Goal: Task Accomplishment & Management: Complete application form

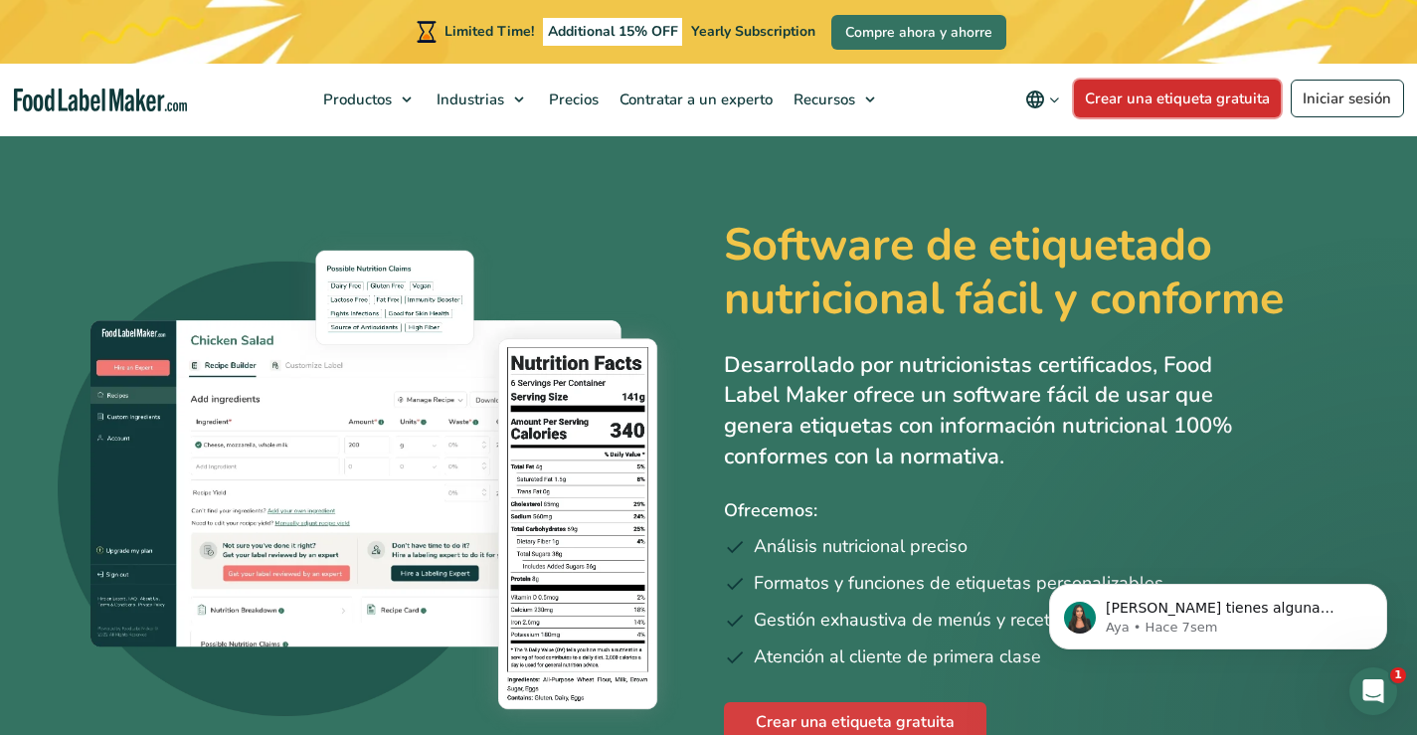
click at [1186, 103] on link "Crear una etiqueta gratuita" at bounding box center [1178, 99] width 208 height 38
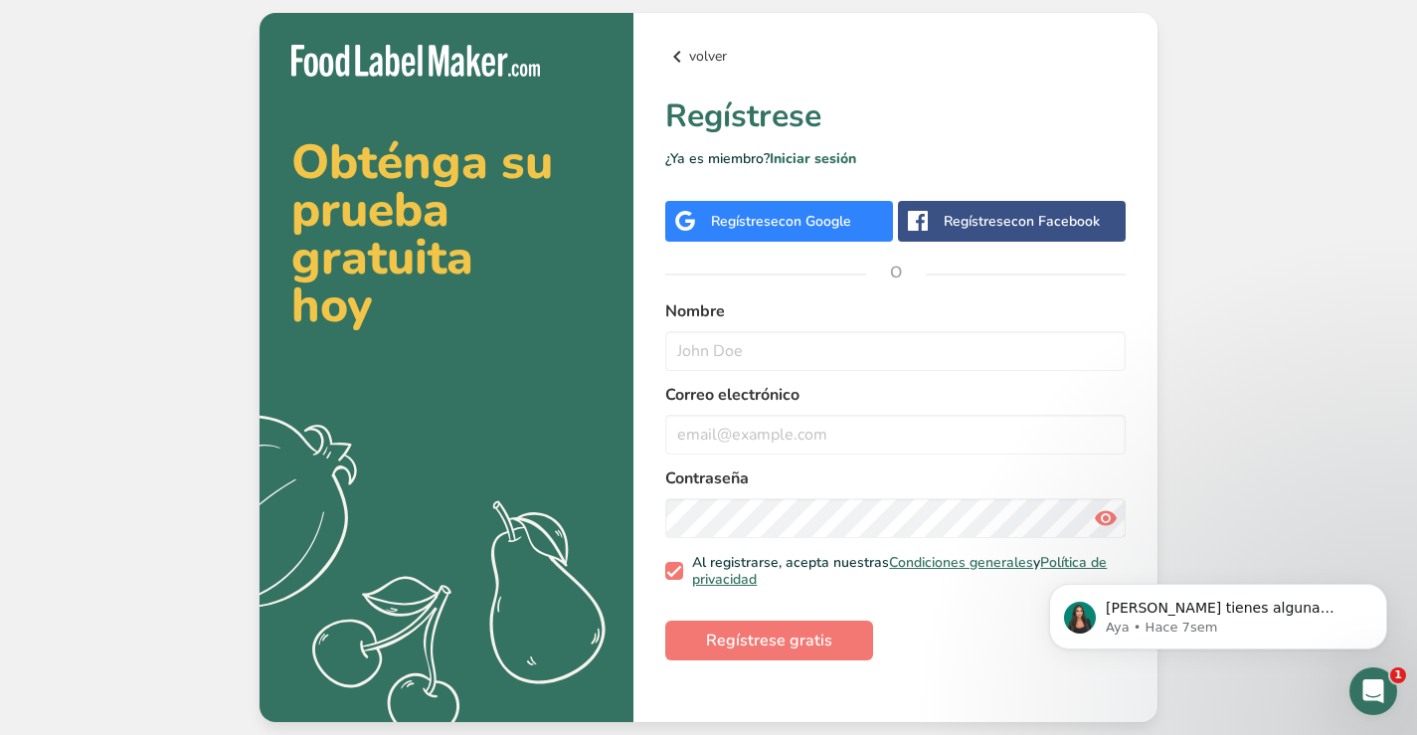
click at [669, 56] on icon at bounding box center [677, 57] width 24 height 36
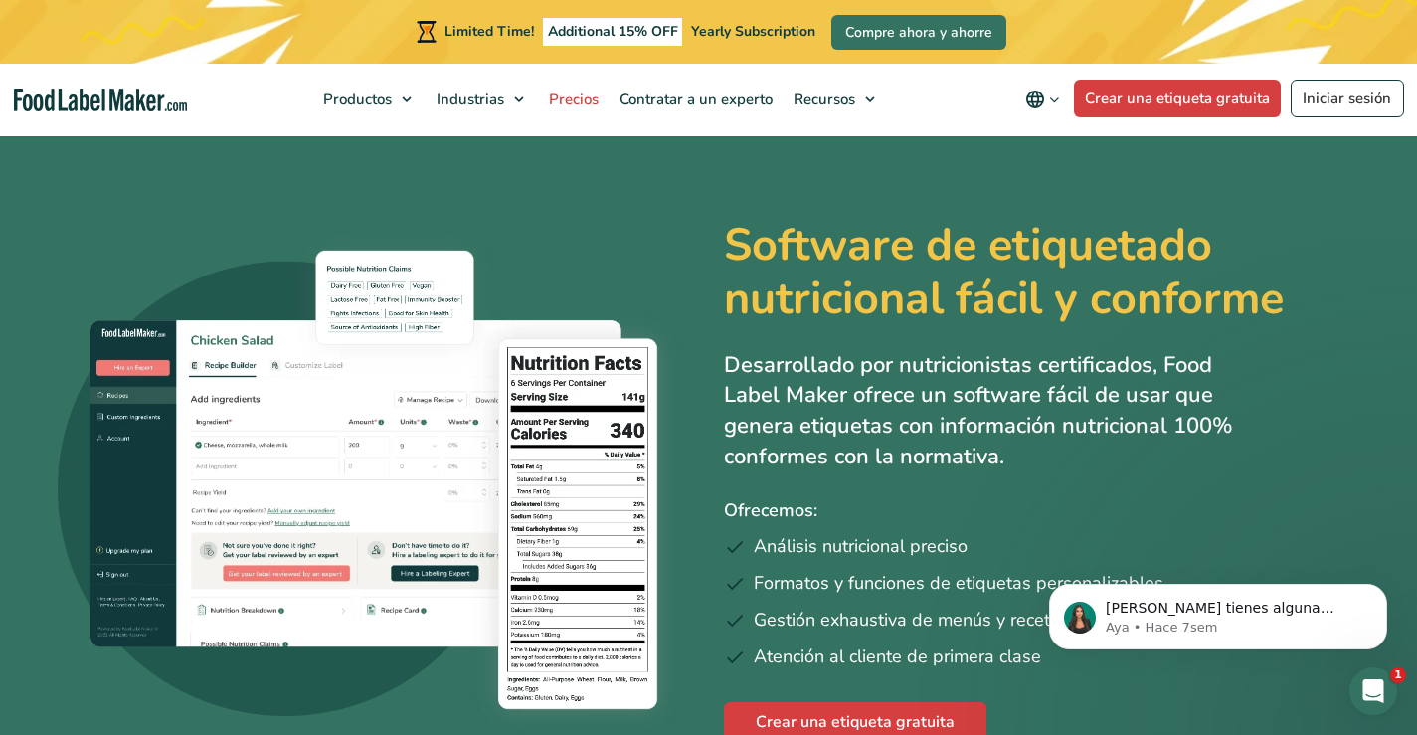
click at [559, 95] on span "Precios" at bounding box center [572, 99] width 58 height 20
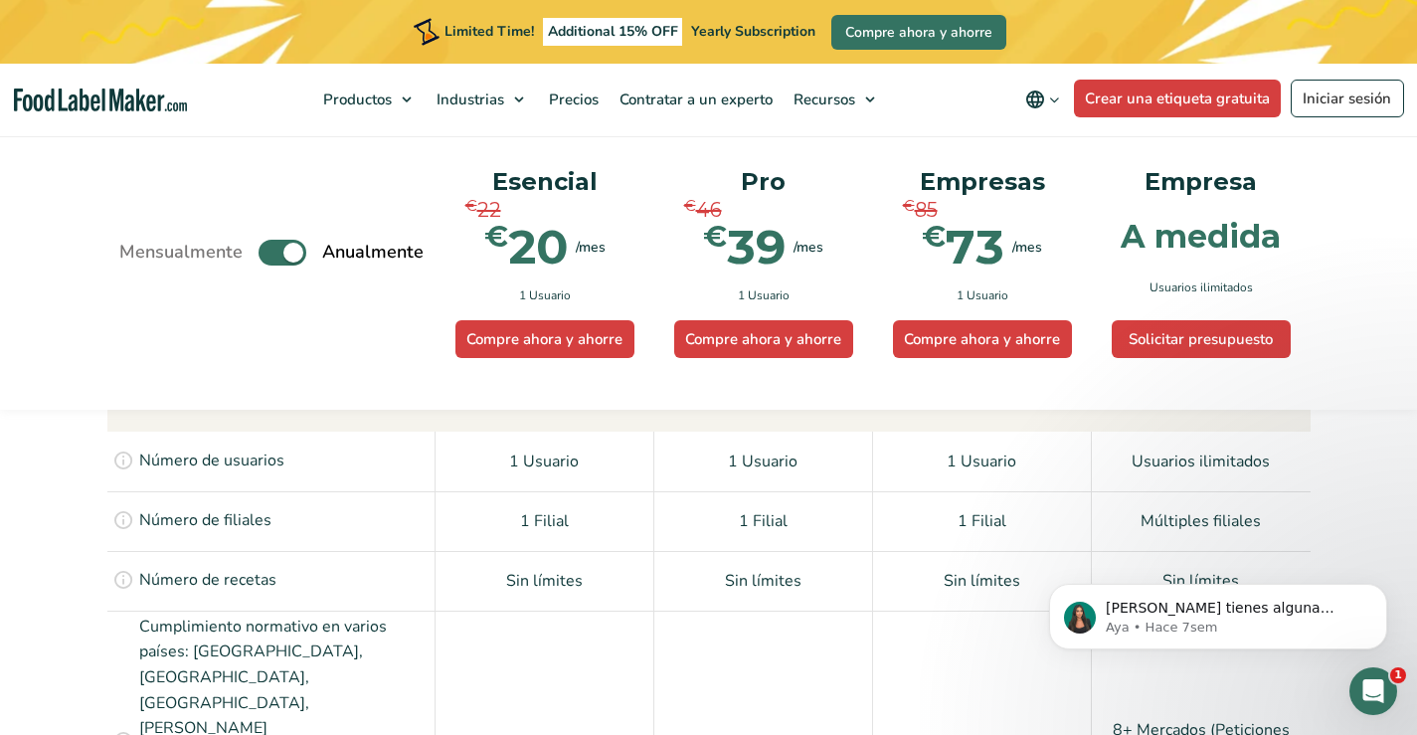
scroll to position [1691, 0]
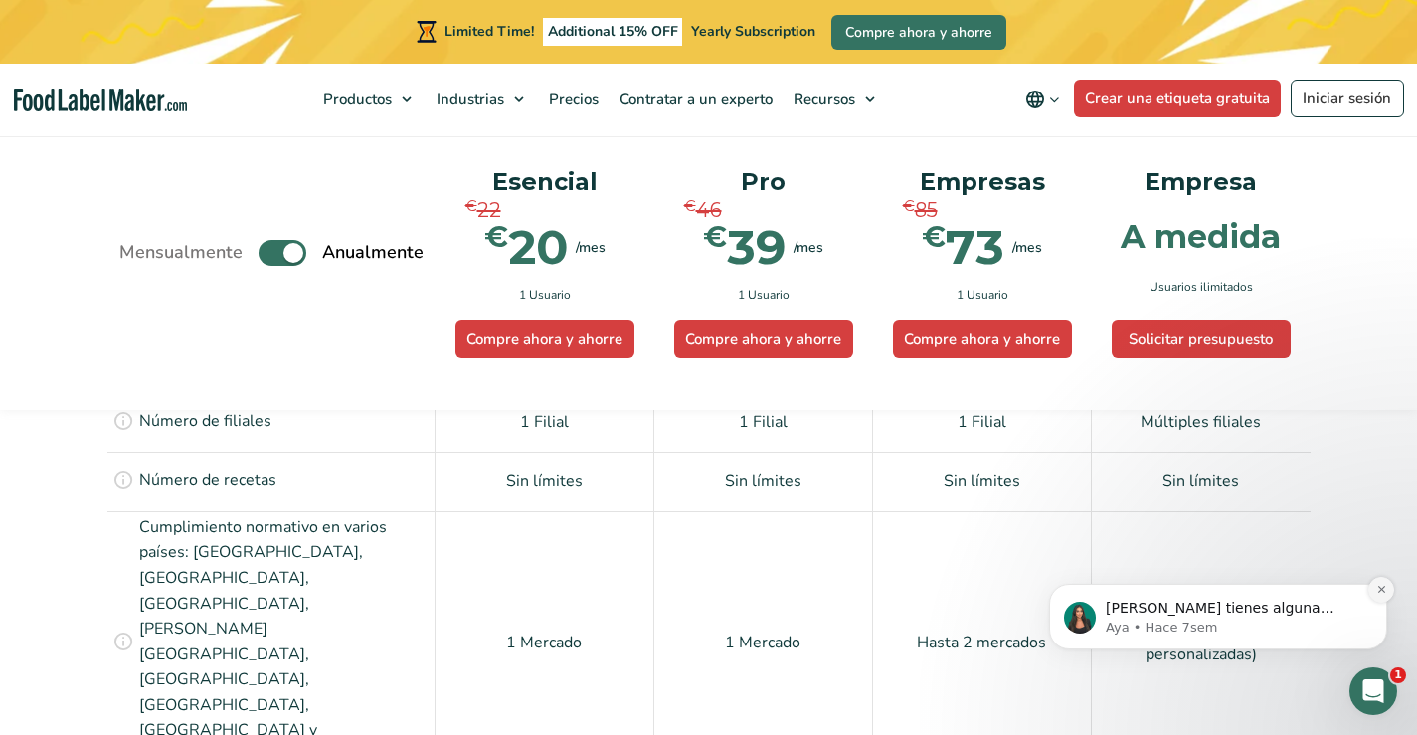
click at [1382, 590] on icon "Dismiss notification" at bounding box center [1381, 589] width 11 height 11
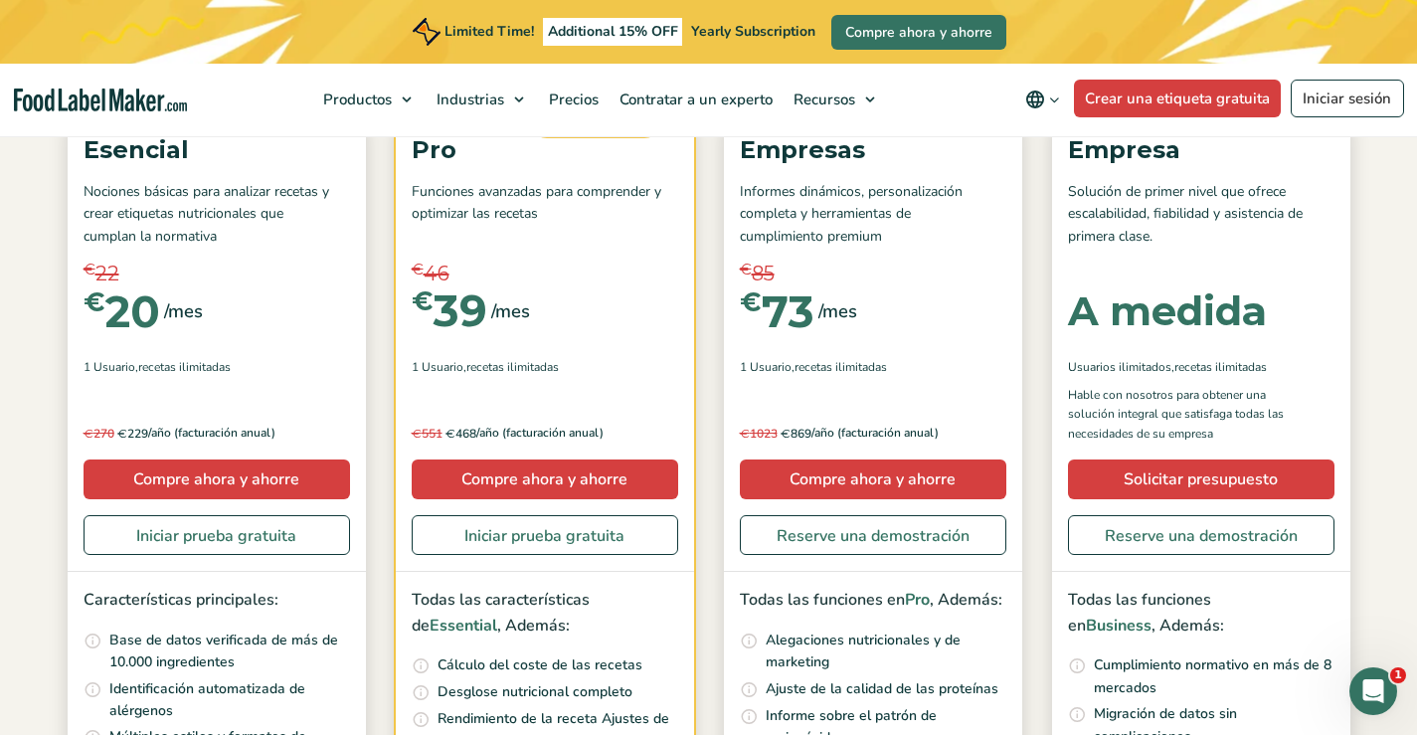
scroll to position [298, 0]
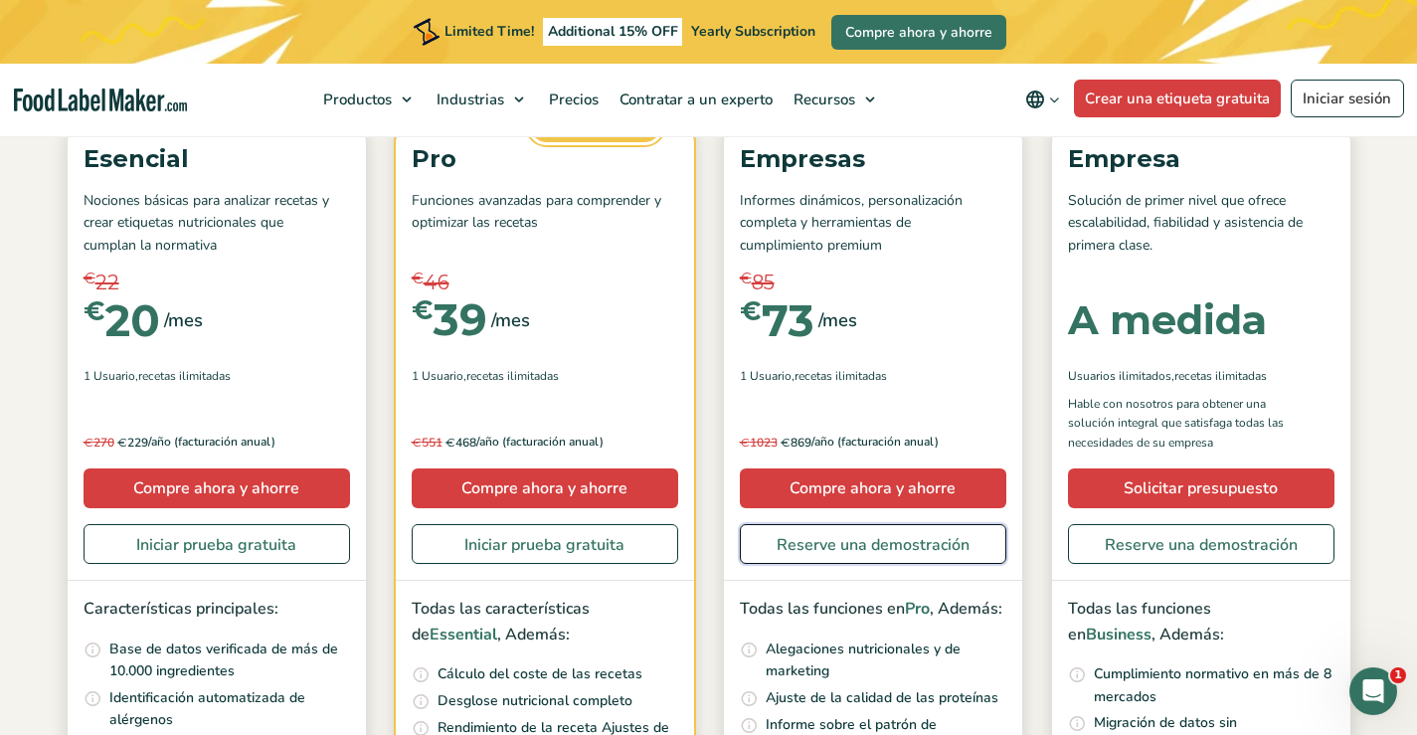
click at [915, 557] on link "Reserve una demostración" at bounding box center [873, 544] width 267 height 40
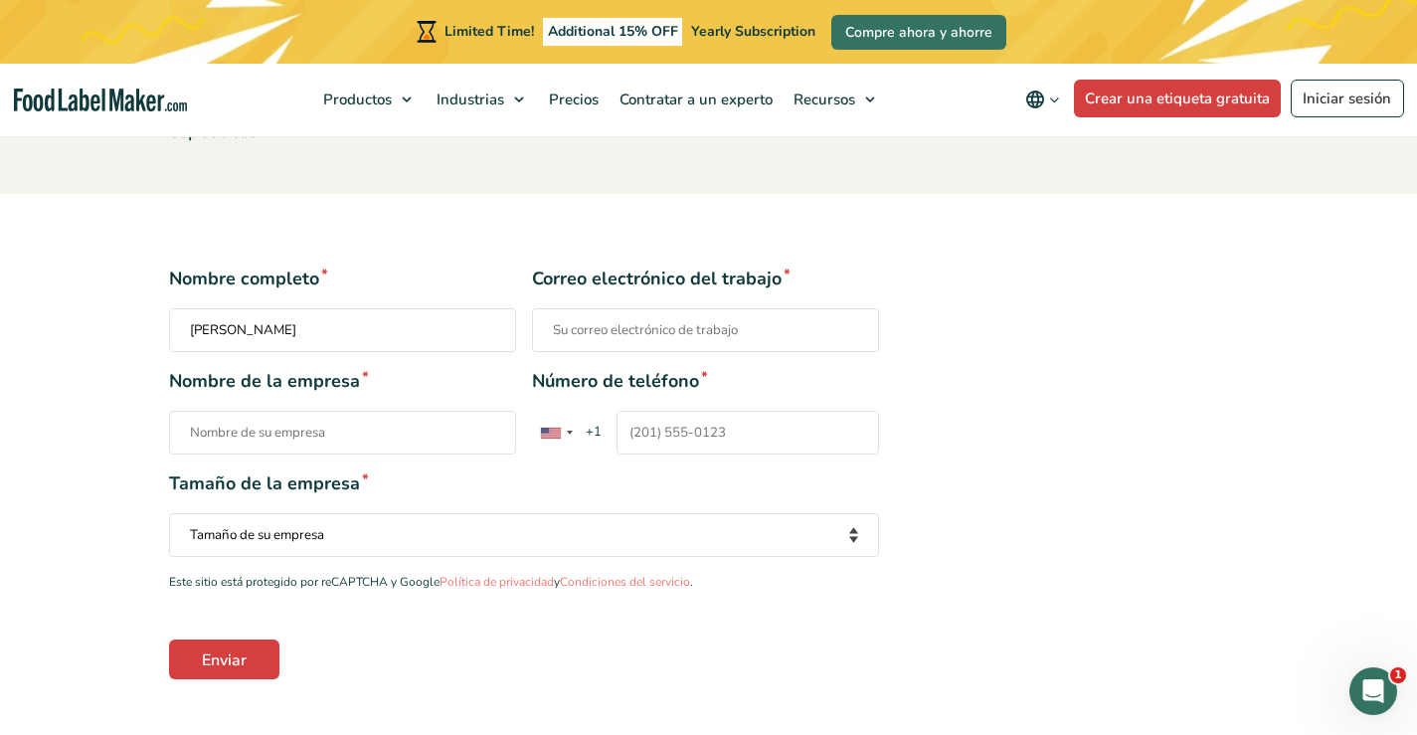
type input "[PERSON_NAME]"
click at [750, 337] on input "Correo electrónico del trabajo *" at bounding box center [705, 330] width 347 height 44
type input "[EMAIL_ADDRESS][DOMAIN_NAME]"
type input "SACIM S.L."
type input "[PHONE_NUMBER]"
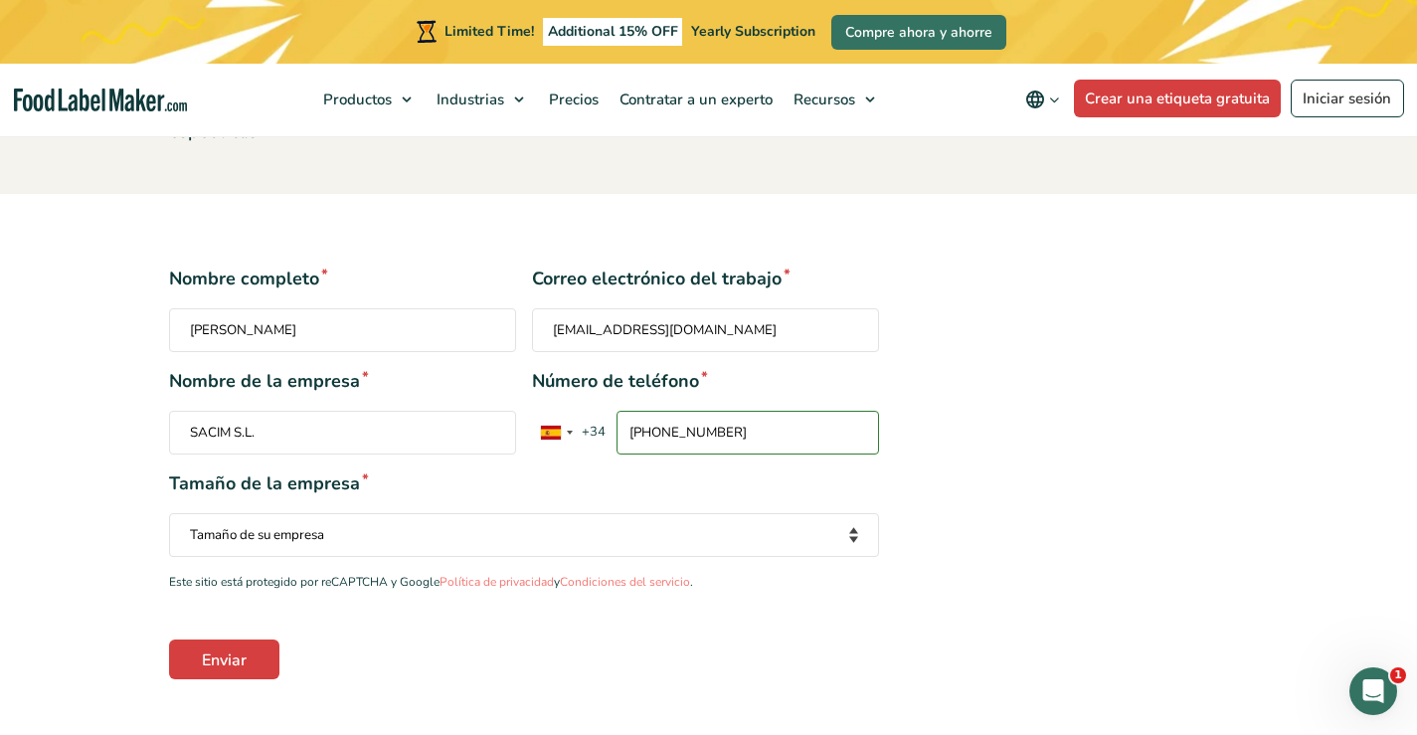
click at [475, 550] on select "Tamaño de su empresa Menos de 10 empleados De 10 a 50 empleados De 51 a 500 emp…" at bounding box center [524, 535] width 710 height 44
select select "Fewer than 10 Employees"
click at [169, 513] on select "Tamaño de su empresa Menos de 10 empleados De 10 a 50 empleados De 51 a 500 emp…" at bounding box center [524, 535] width 710 height 44
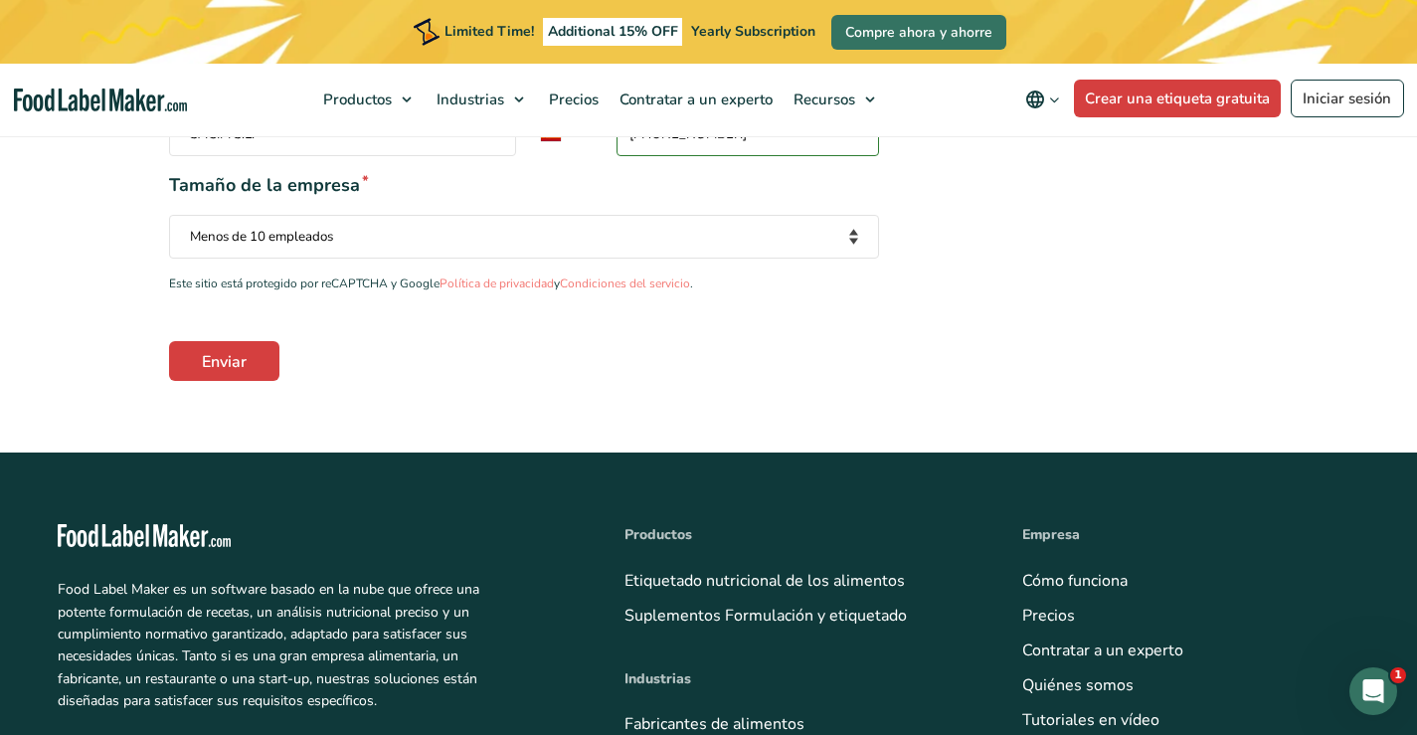
scroll to position [497, 0]
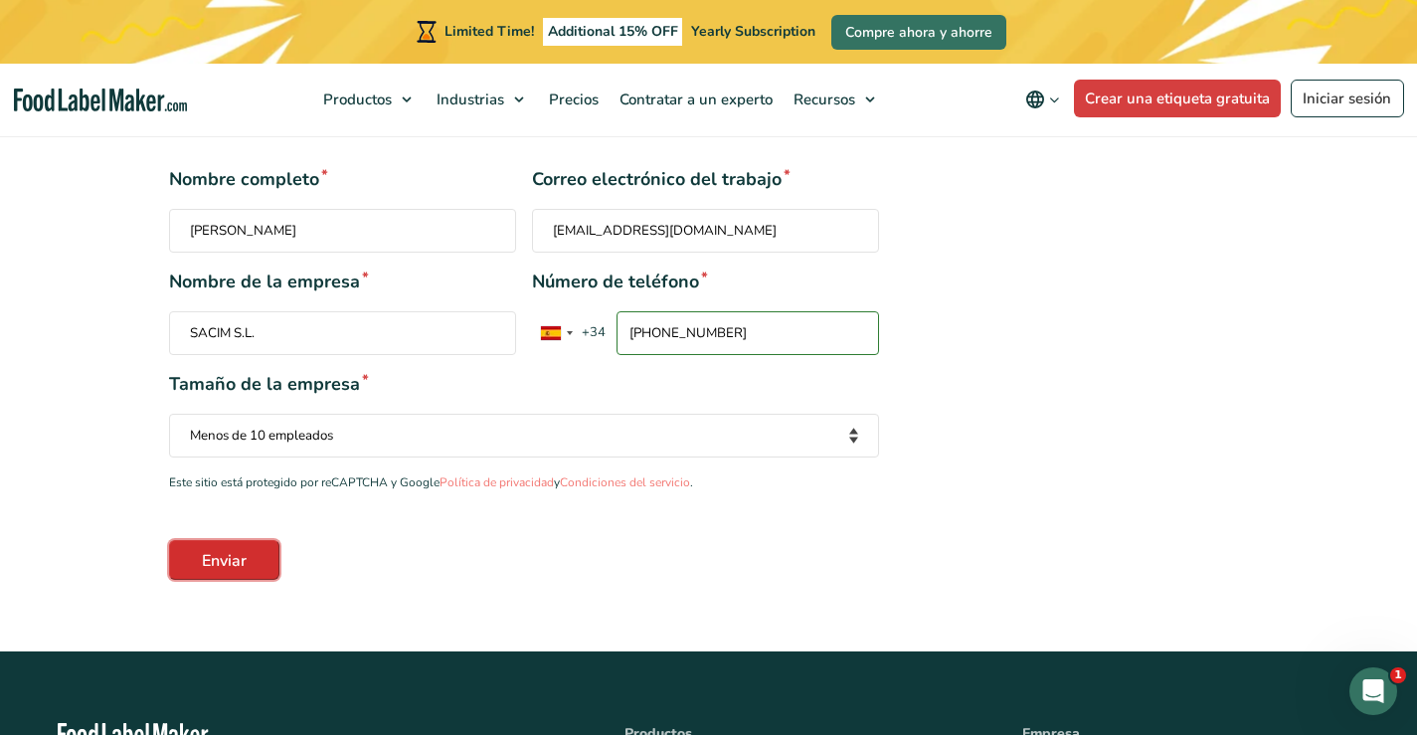
click at [221, 556] on input "Enviar" at bounding box center [224, 560] width 110 height 40
